Goal: Find specific page/section: Find specific page/section

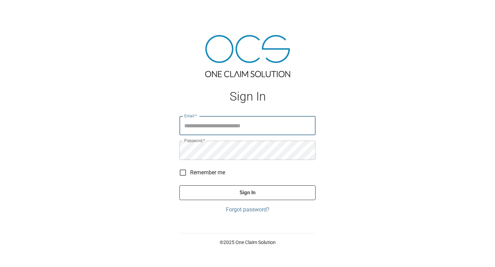
type input "**********"
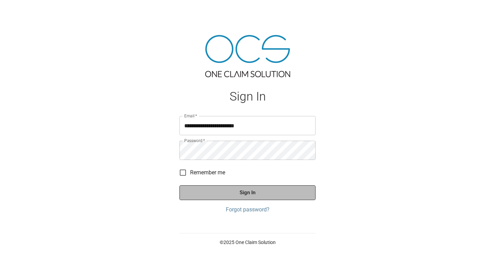
click at [230, 192] on button "Sign In" at bounding box center [247, 193] width 136 height 14
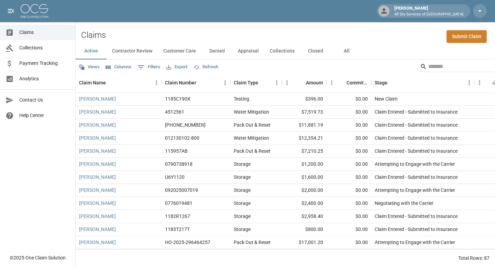
click at [46, 78] on span "Analytics" at bounding box center [44, 78] width 51 height 7
